Goal: Transaction & Acquisition: Purchase product/service

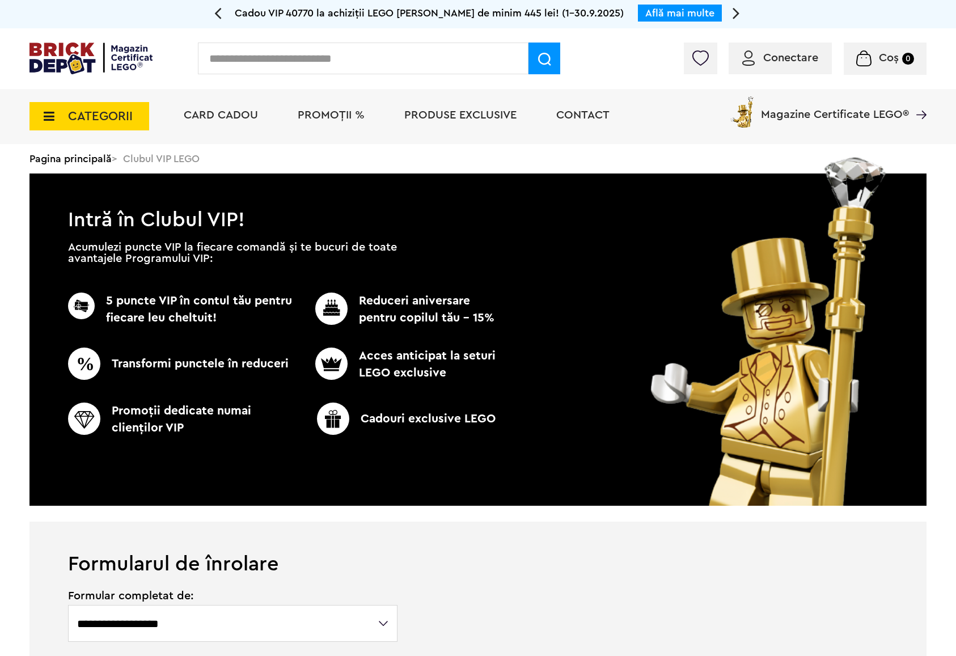
click at [371, 48] on input "text" at bounding box center [363, 59] width 331 height 32
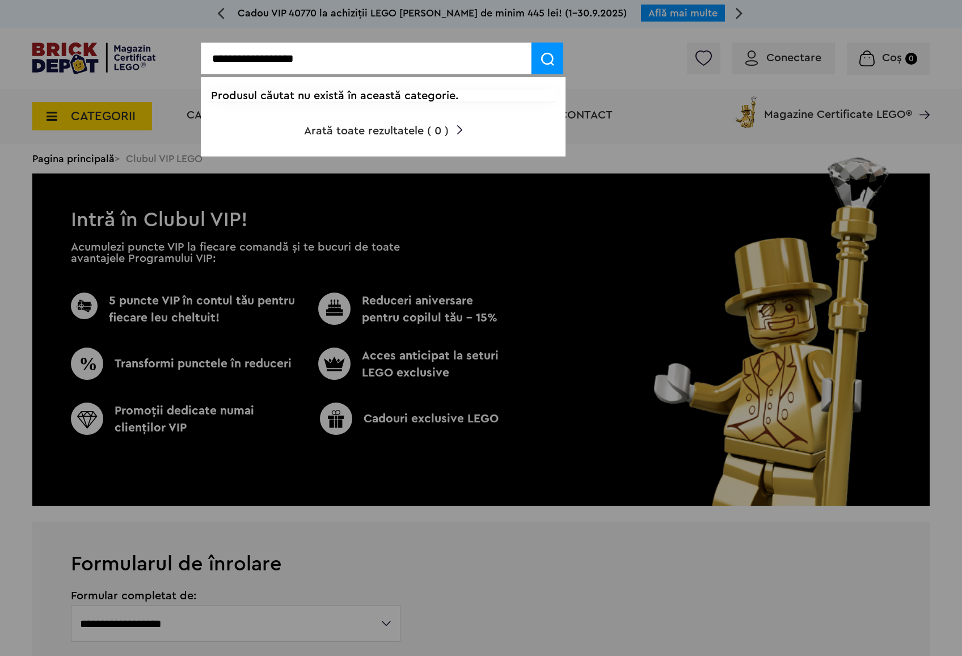
drag, startPoint x: 270, startPoint y: 55, endPoint x: 19, endPoint y: 107, distance: 256.5
type input "******"
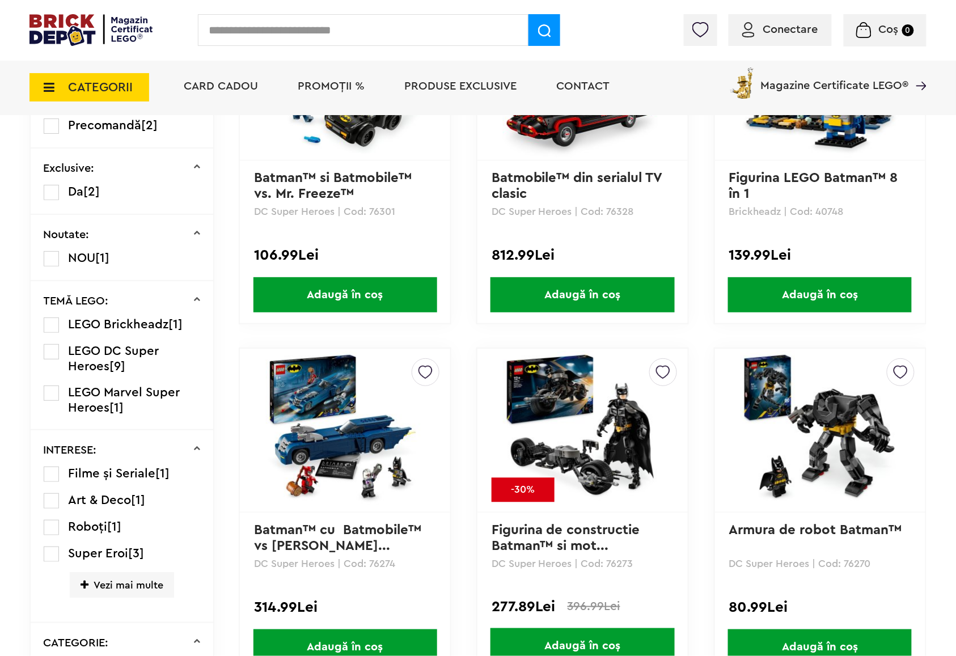
scroll to position [605, 0]
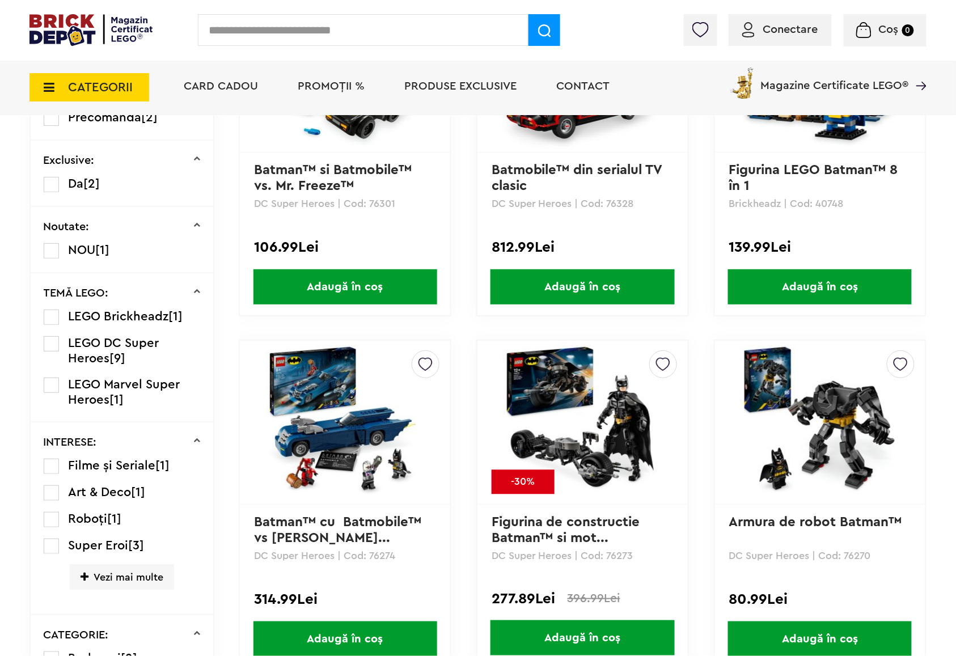
click at [547, 413] on img at bounding box center [582, 422] width 159 height 159
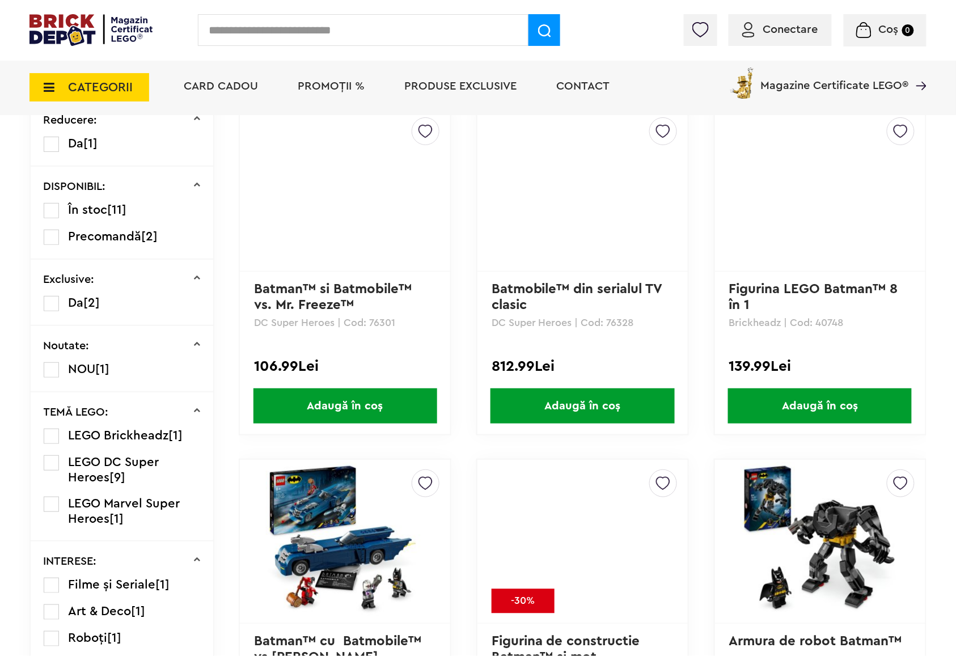
scroll to position [454, 0]
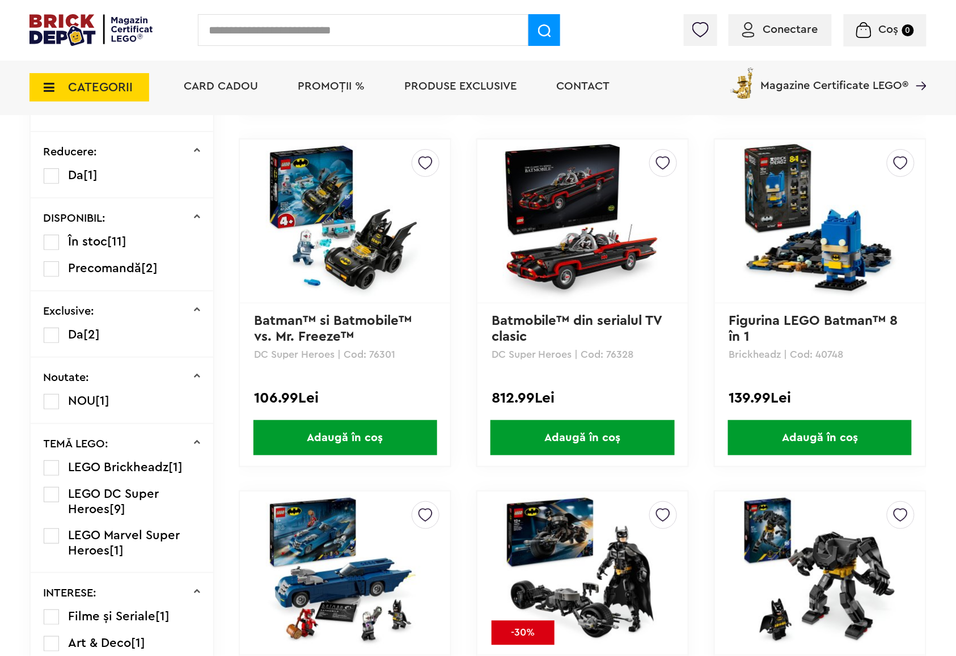
click at [805, 142] on img at bounding box center [820, 221] width 159 height 159
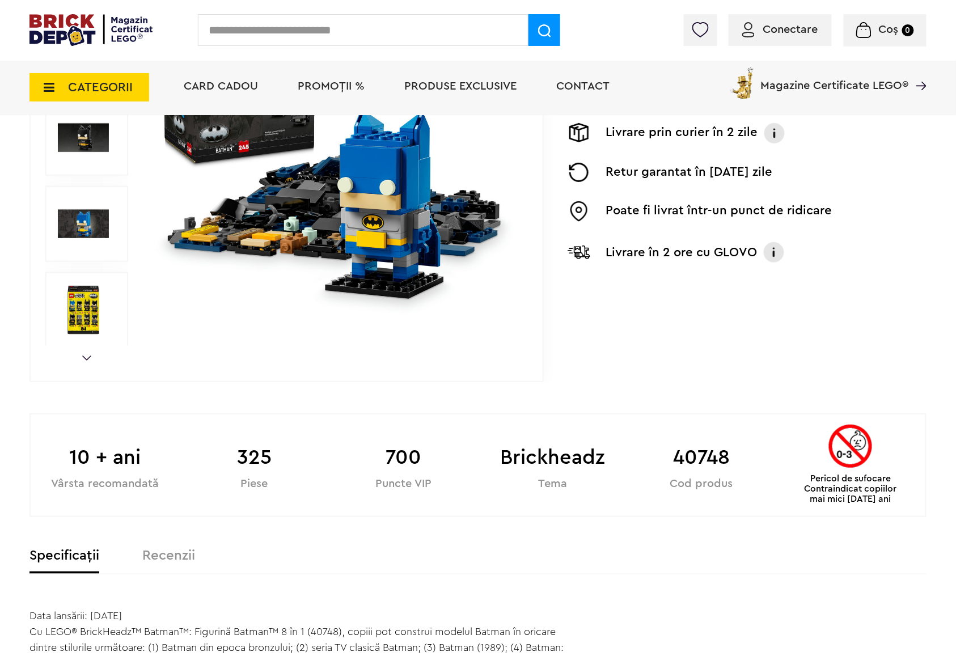
scroll to position [302, 0]
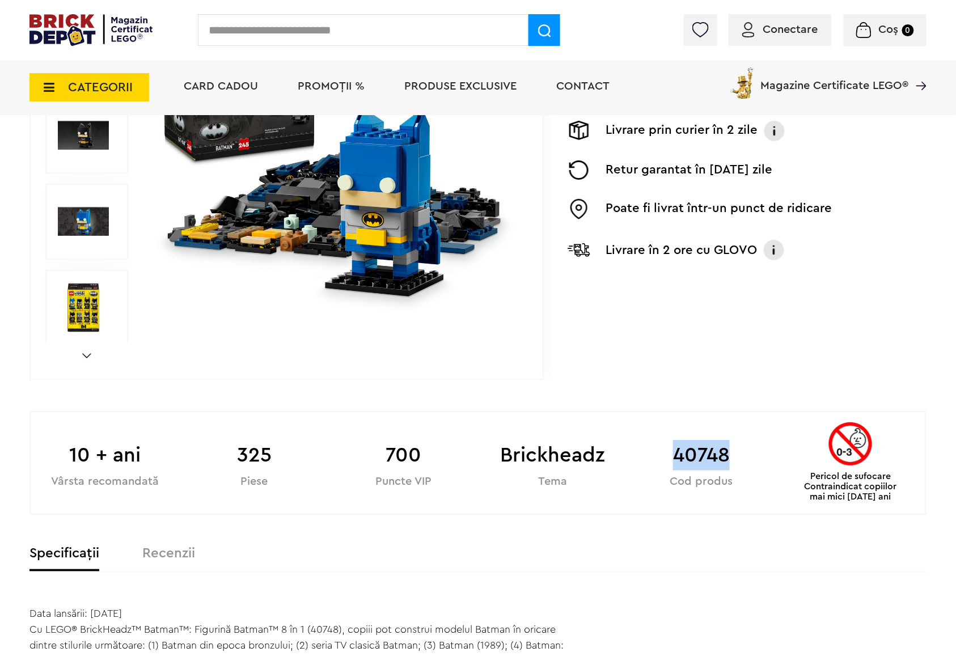
drag, startPoint x: 670, startPoint y: 450, endPoint x: 745, endPoint y: 451, distance: 74.3
click at [745, 451] on b "40748" at bounding box center [701, 455] width 149 height 31
copy b "40748"
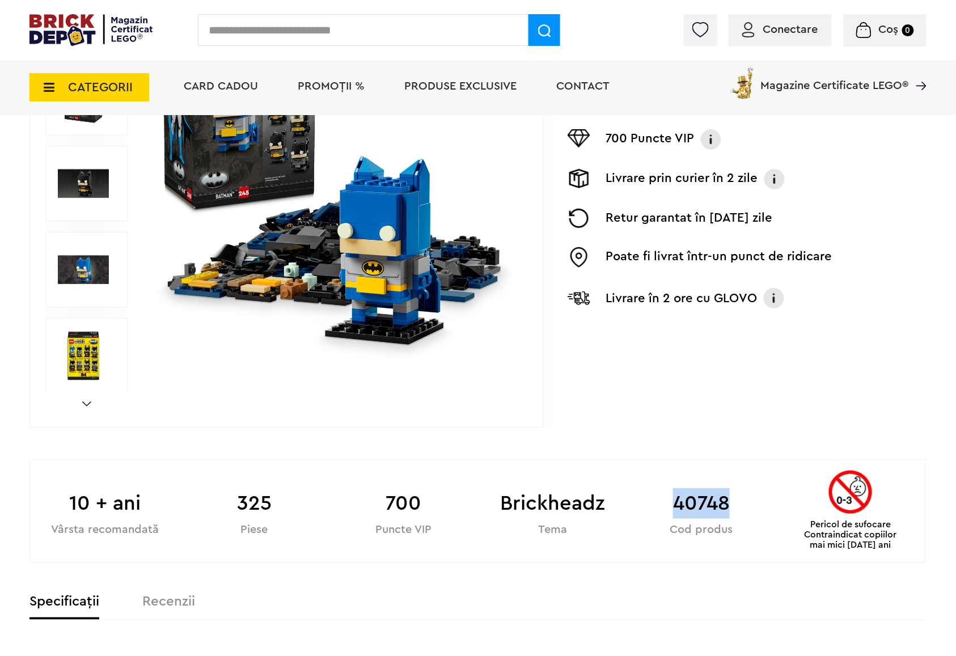
scroll to position [227, 0]
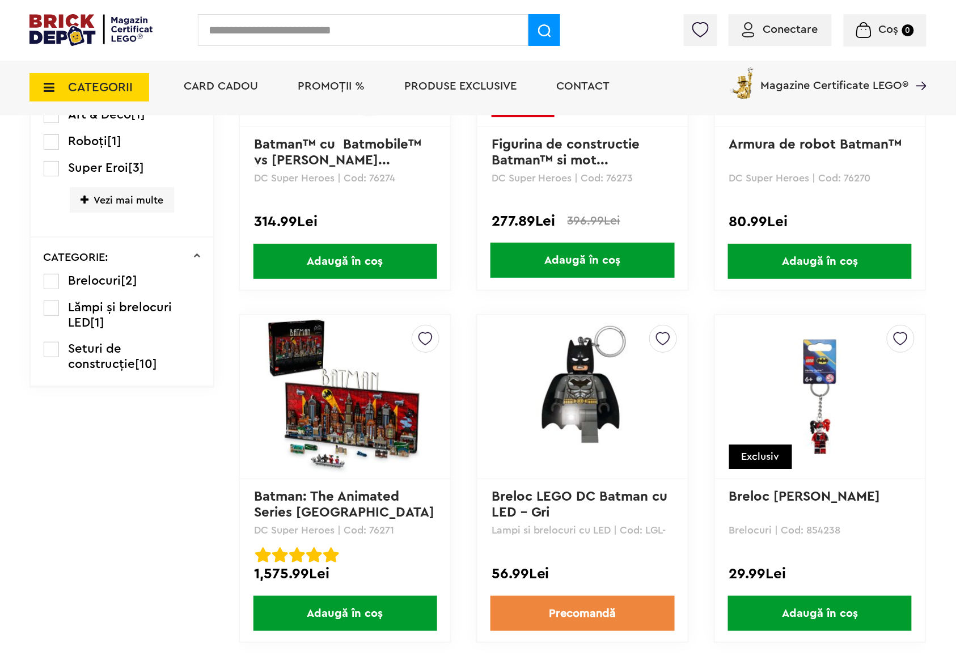
scroll to position [983, 0]
